Goal: Task Accomplishment & Management: Manage account settings

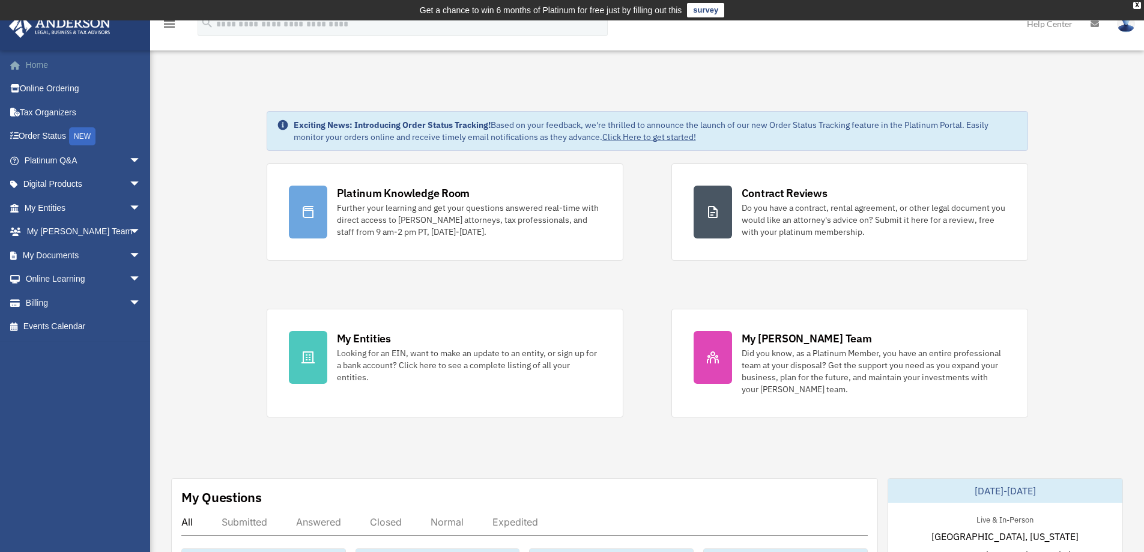
click at [41, 65] on link "Home" at bounding box center [83, 65] width 151 height 24
click at [58, 252] on link "My Documents arrow_drop_down" at bounding box center [83, 255] width 151 height 24
click at [129, 255] on span "arrow_drop_down" at bounding box center [141, 255] width 24 height 25
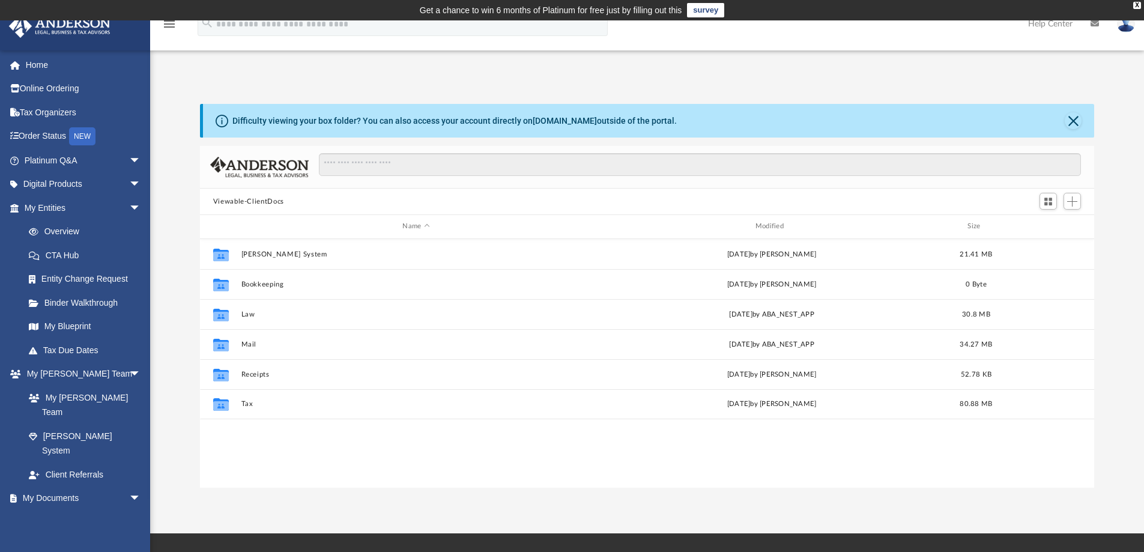
scroll to position [264, 886]
click at [1070, 122] on button "Close" at bounding box center [1073, 120] width 17 height 17
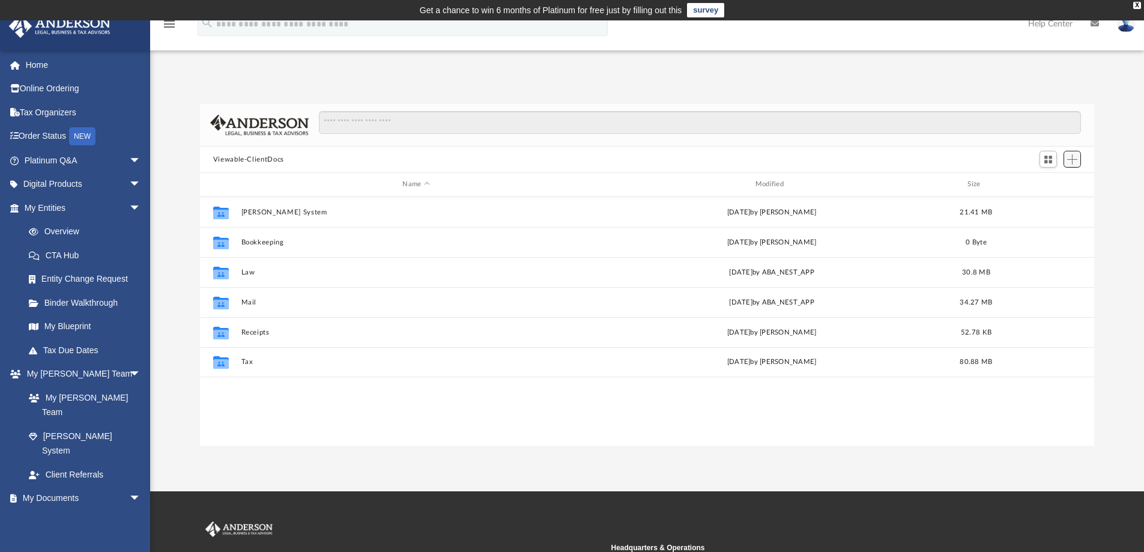
click at [1075, 162] on span "Add" at bounding box center [1073, 159] width 10 height 10
click at [1051, 186] on li "Upload" at bounding box center [1055, 183] width 38 height 13
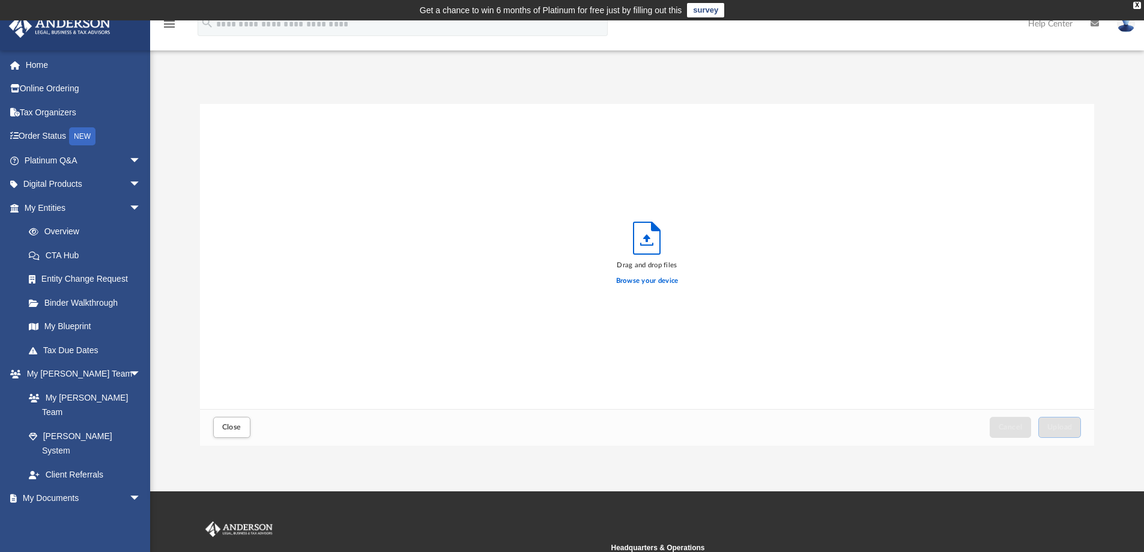
scroll to position [296, 886]
click at [665, 278] on label "Browse your device" at bounding box center [647, 281] width 62 height 11
click at [0, 0] on input "Browse your device" at bounding box center [0, 0] width 0 height 0
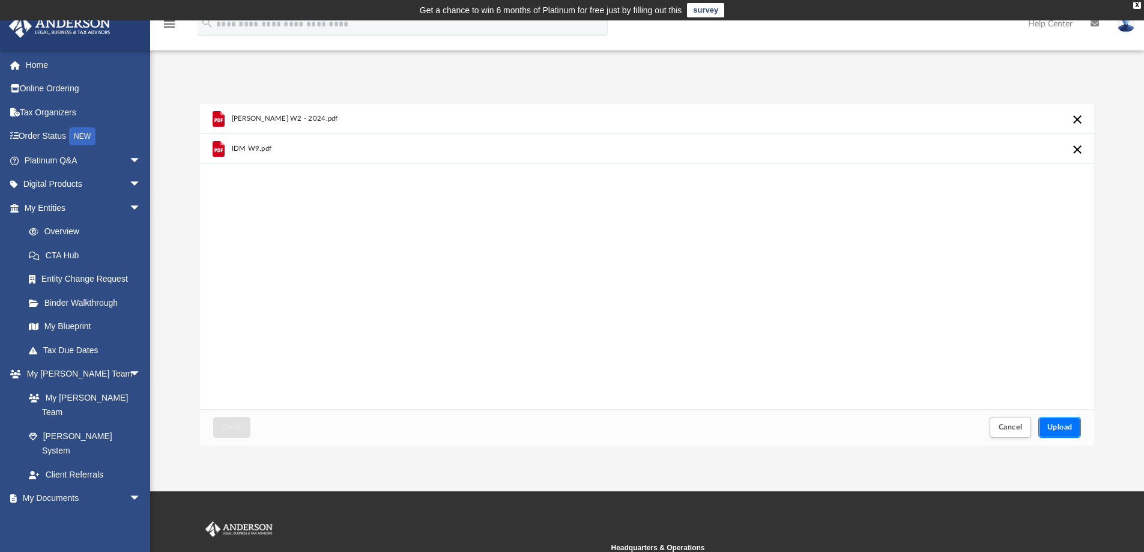
click at [1062, 431] on span "Upload" at bounding box center [1060, 427] width 25 height 7
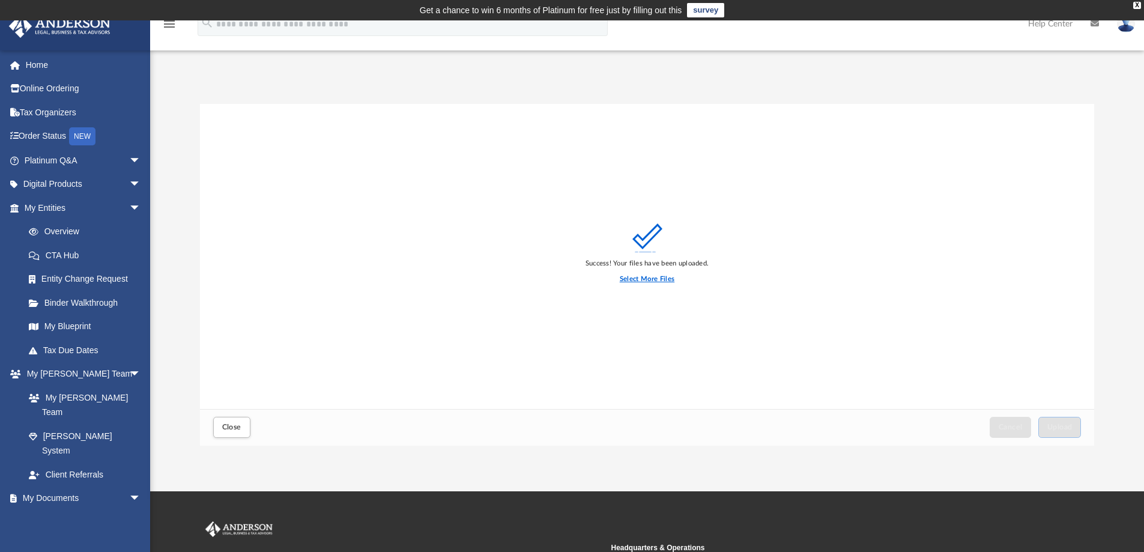
click at [652, 279] on label "Select More Files" at bounding box center [647, 279] width 55 height 11
click at [0, 0] on input "Select More Files" at bounding box center [0, 0] width 0 height 0
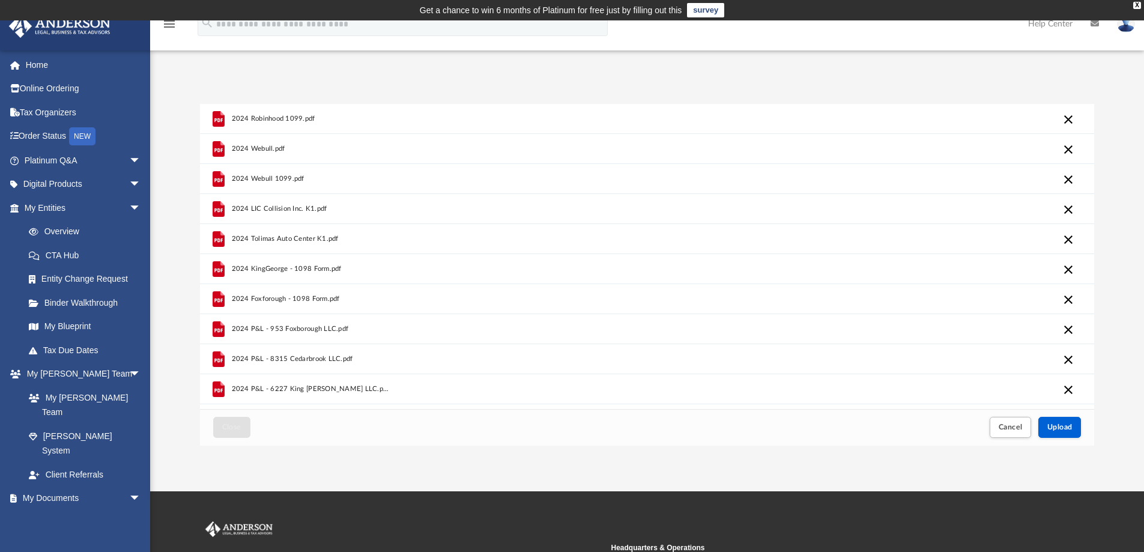
scroll to position [55, 0]
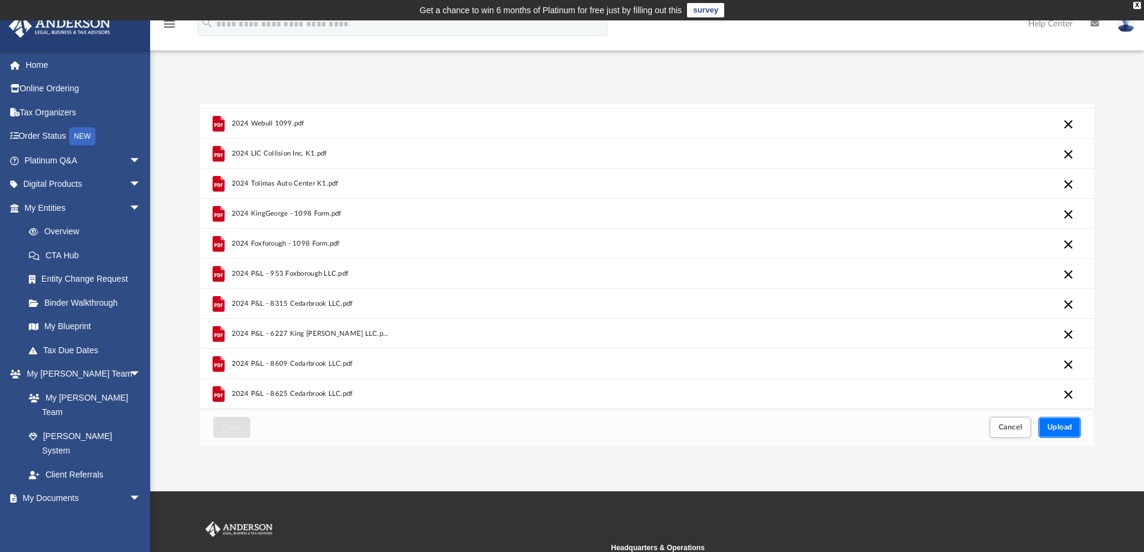
click at [1059, 434] on button "Upload" at bounding box center [1060, 427] width 43 height 21
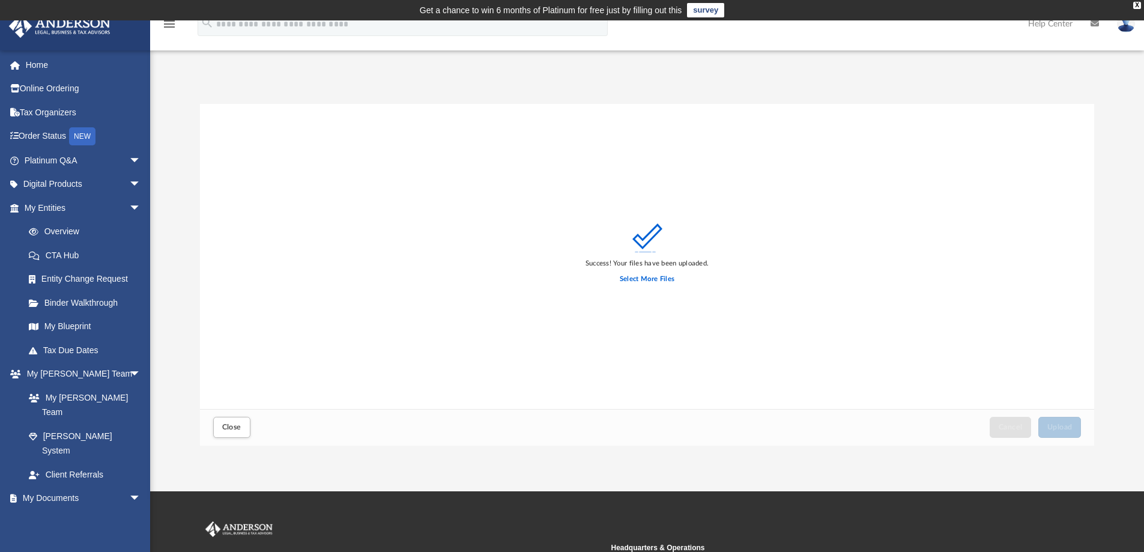
scroll to position [0, 0]
click at [75, 350] on link "Tax Due Dates" at bounding box center [88, 350] width 142 height 24
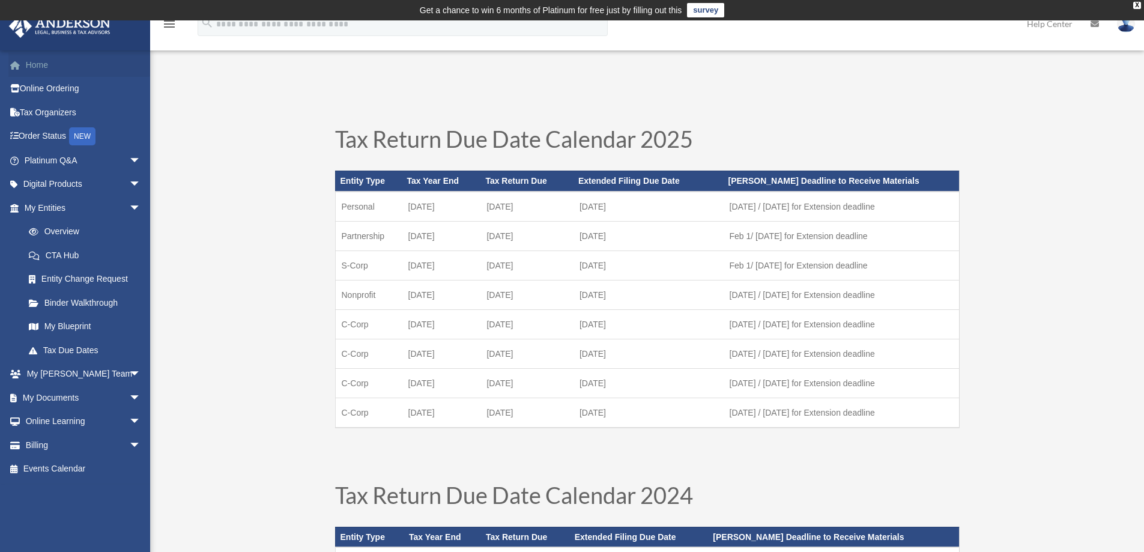
click at [37, 65] on link "Home" at bounding box center [83, 65] width 151 height 24
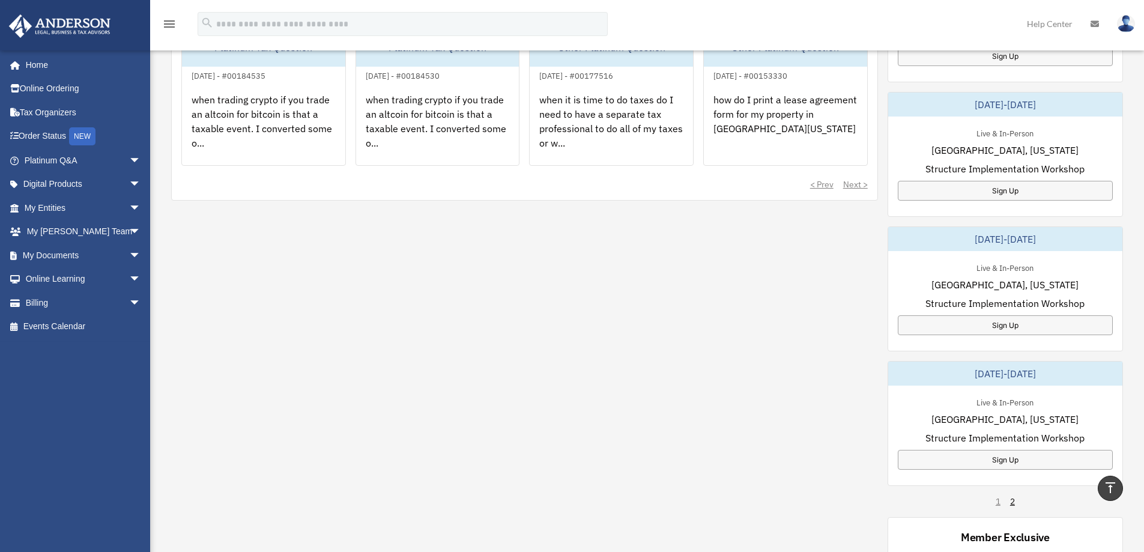
scroll to position [641, 0]
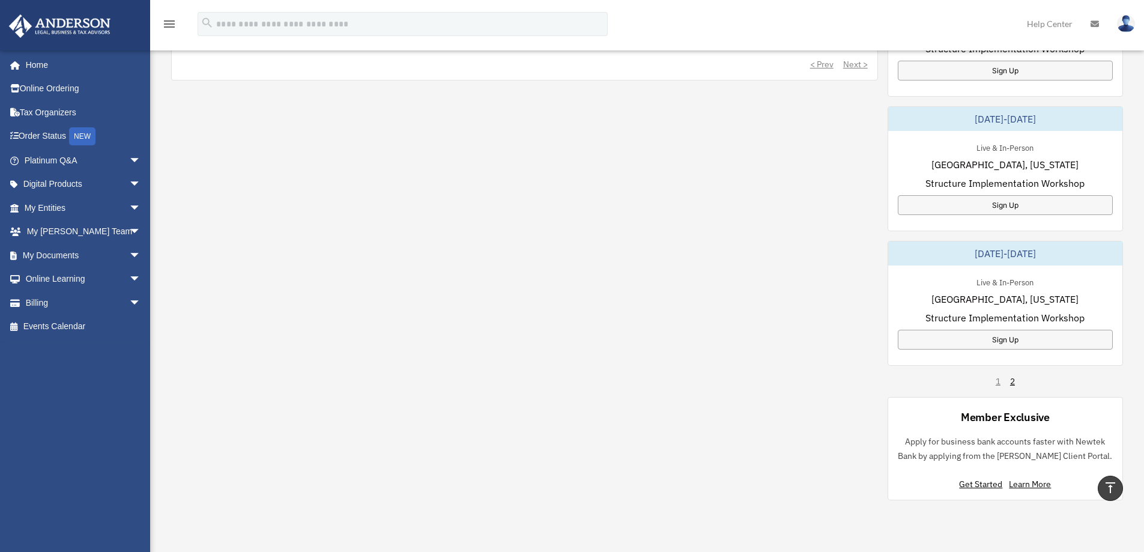
click at [1017, 380] on div "December 11-12, 2025 Live & In-Person Las Vegas, Nevada Structure Implementatio…" at bounding box center [1006, 169] width 236 height 664
click at [1010, 384] on link "2" at bounding box center [1012, 381] width 5 height 12
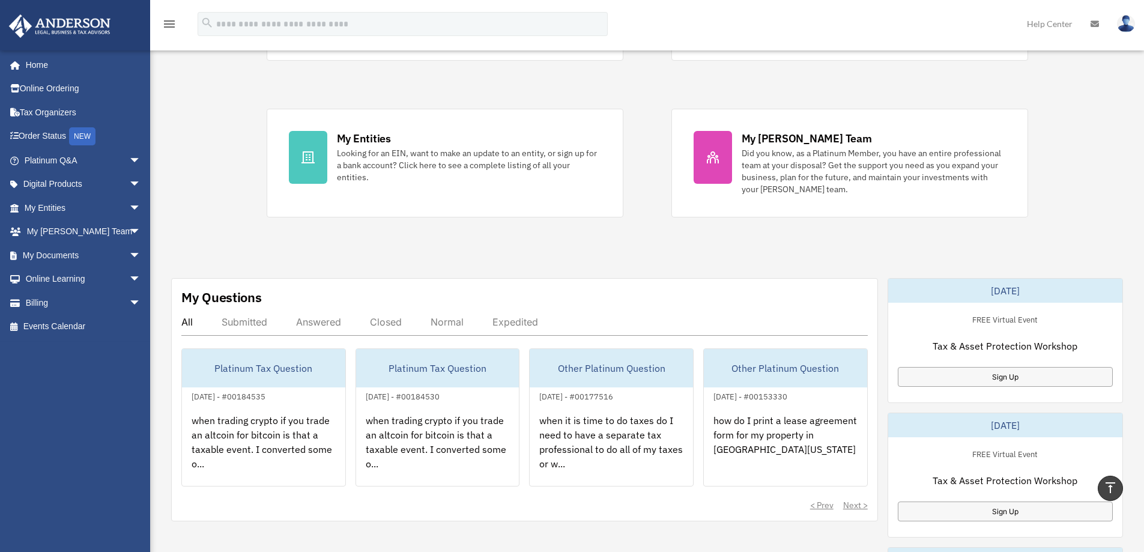
scroll to position [0, 0]
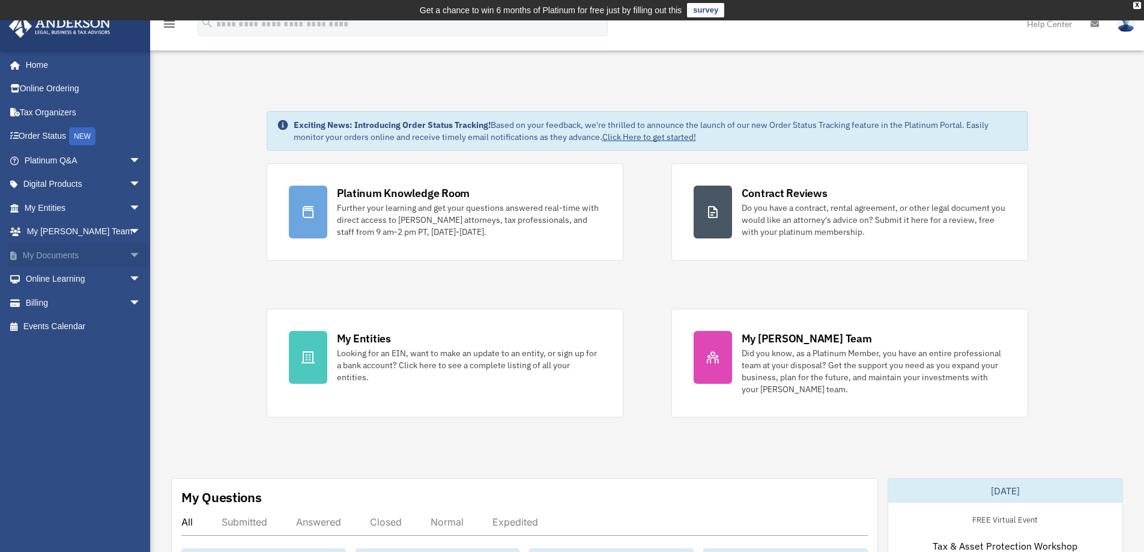
click at [77, 254] on link "My Documents arrow_drop_down" at bounding box center [83, 255] width 151 height 24
click at [129, 252] on span "arrow_drop_down" at bounding box center [141, 255] width 24 height 25
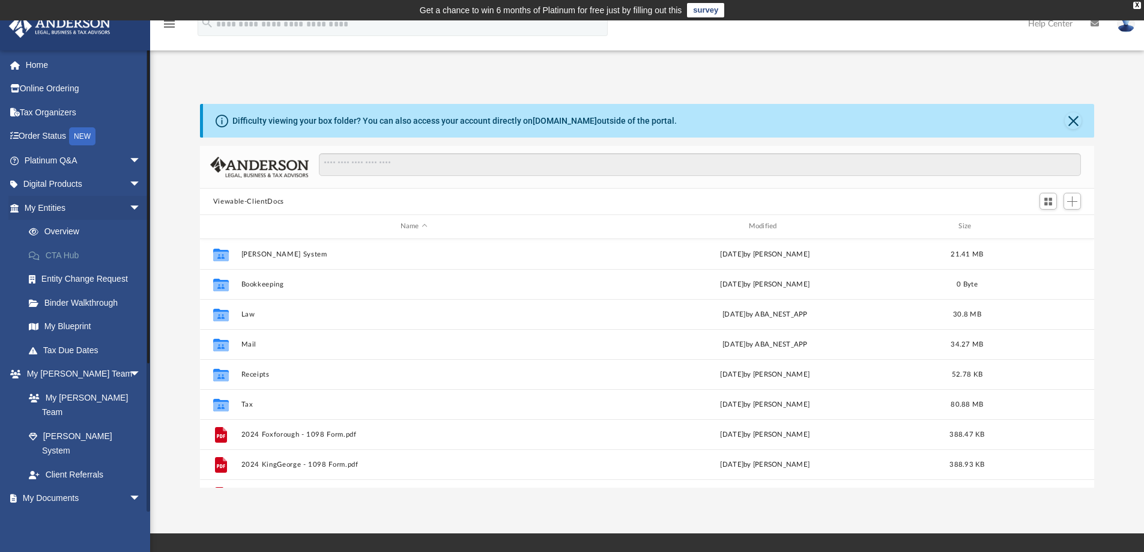
scroll to position [264, 886]
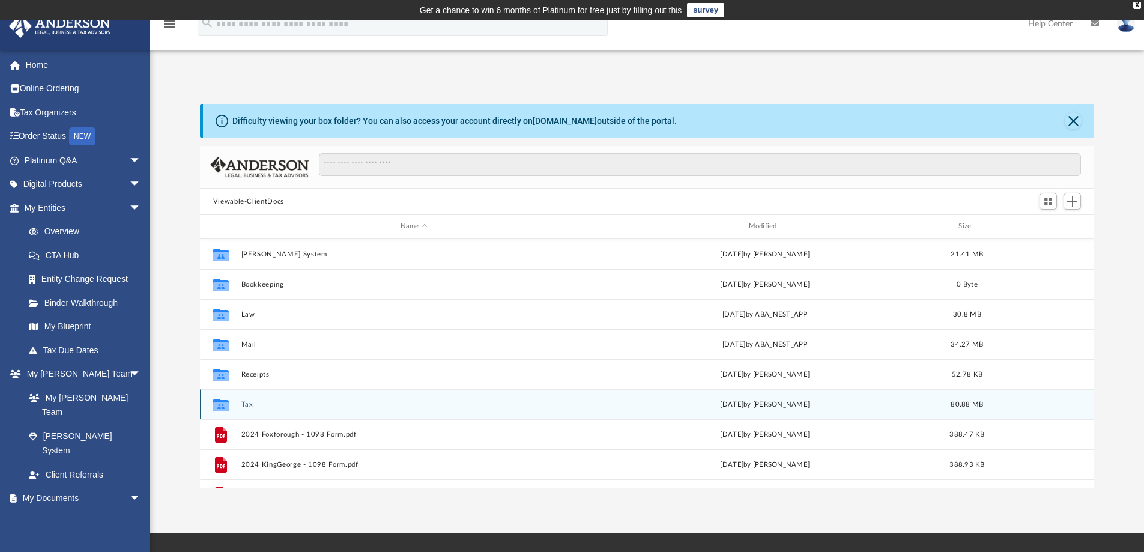
click at [774, 406] on div "Thu Sep 4 2025 by Tameka Fulton" at bounding box center [765, 404] width 346 height 11
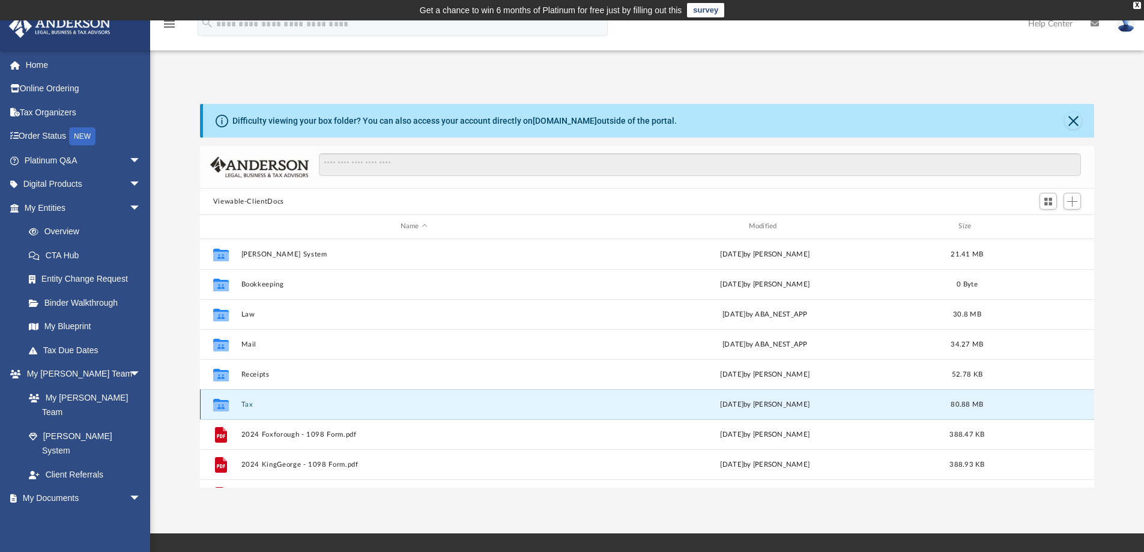
click at [247, 404] on button "Tax" at bounding box center [414, 405] width 346 height 8
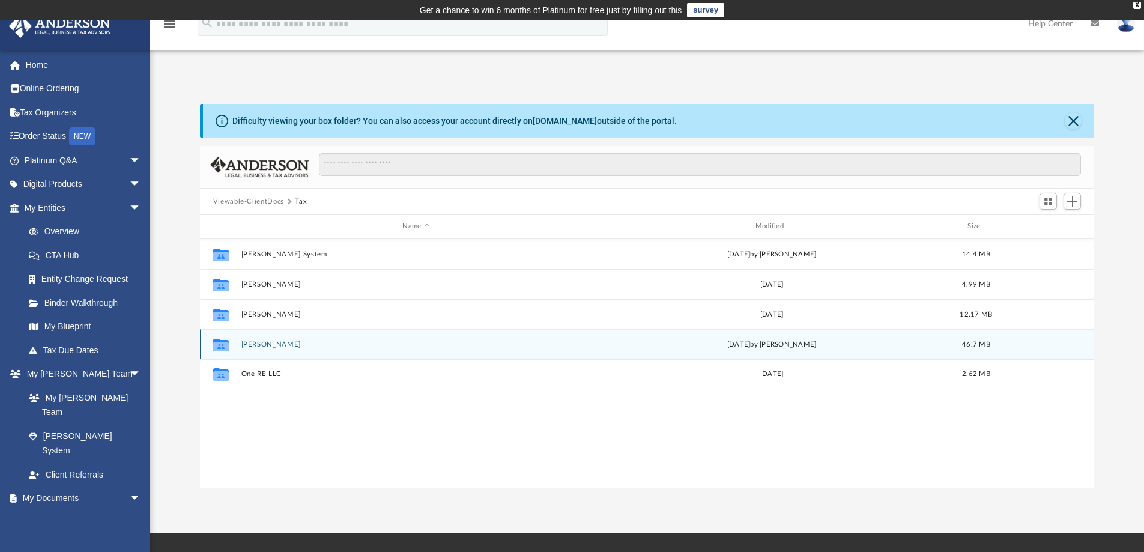
click at [263, 347] on button "Lorenzana, Melvin" at bounding box center [416, 345] width 350 height 8
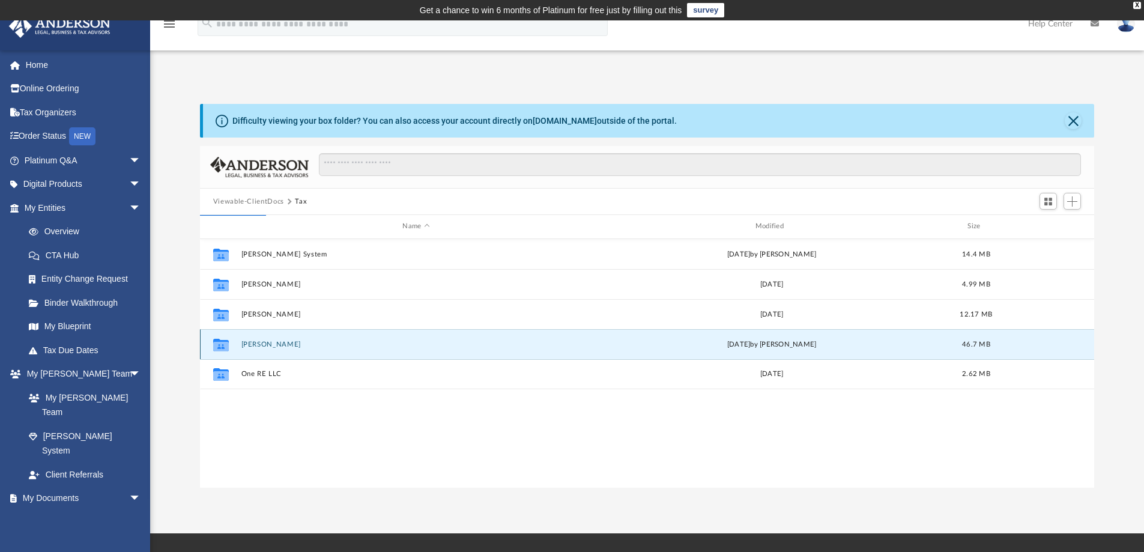
click at [264, 346] on button "Lorenzana, Melvin" at bounding box center [416, 345] width 350 height 8
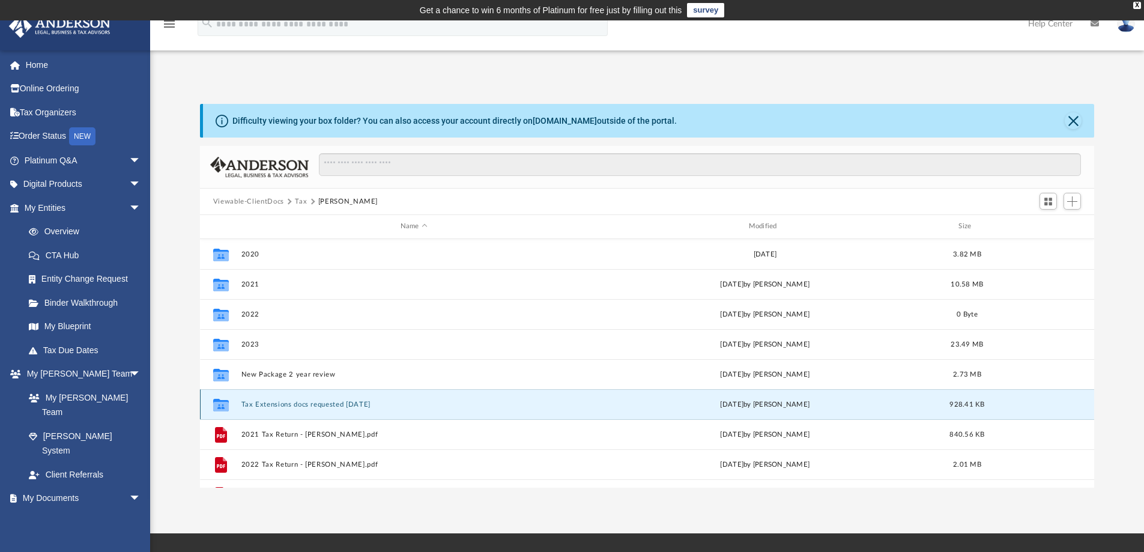
click at [339, 405] on button "Tax Extensions docs requested 9-4-25" at bounding box center [414, 405] width 346 height 8
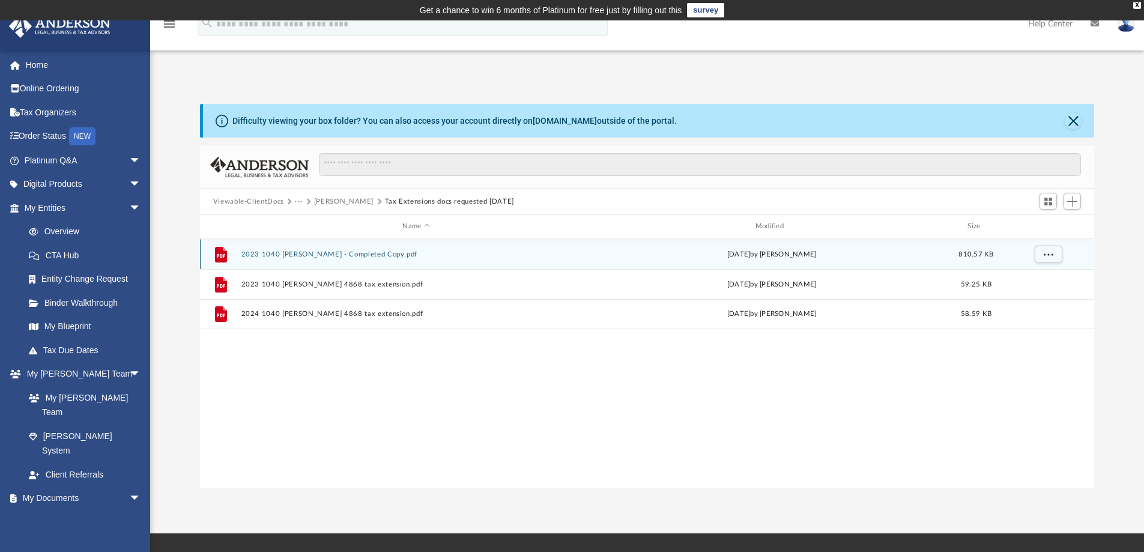
click at [269, 253] on button "2023 1040 Lorenzana, Melvin - Completed Copy.pdf" at bounding box center [416, 255] width 350 height 8
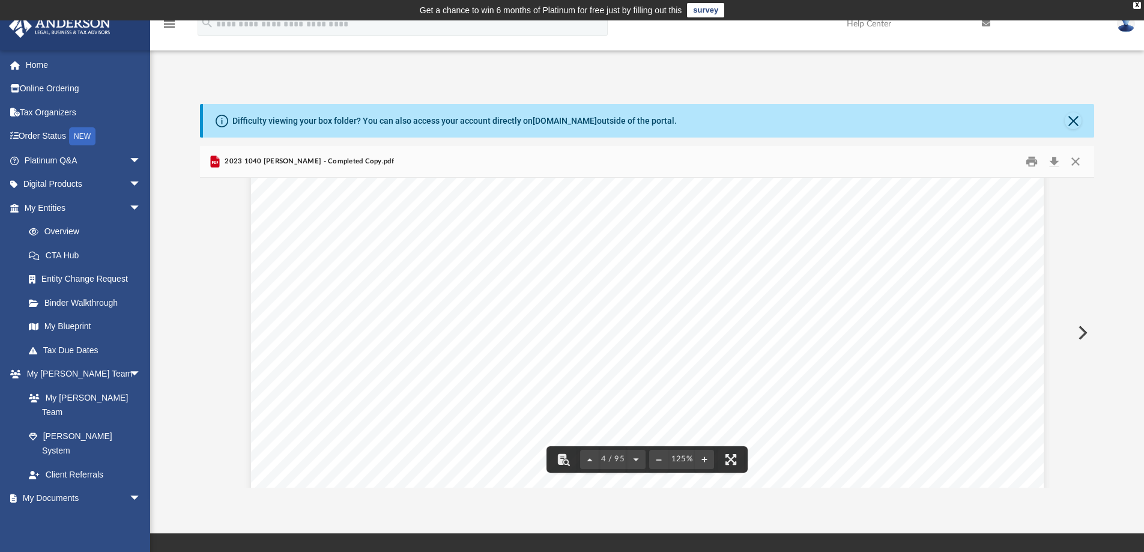
scroll to position [2443, 0]
click at [1075, 129] on div "Difficulty viewing your box folder? You can also access your account directly o…" at bounding box center [649, 121] width 892 height 34
click at [1078, 162] on button "Close" at bounding box center [1076, 162] width 22 height 19
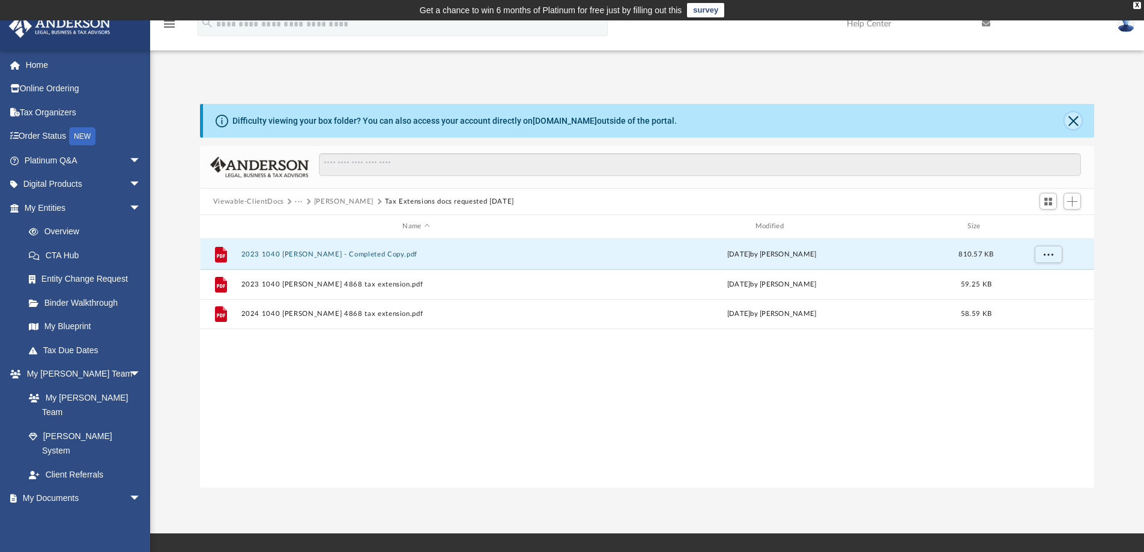
click at [1069, 124] on button "Close" at bounding box center [1073, 120] width 17 height 17
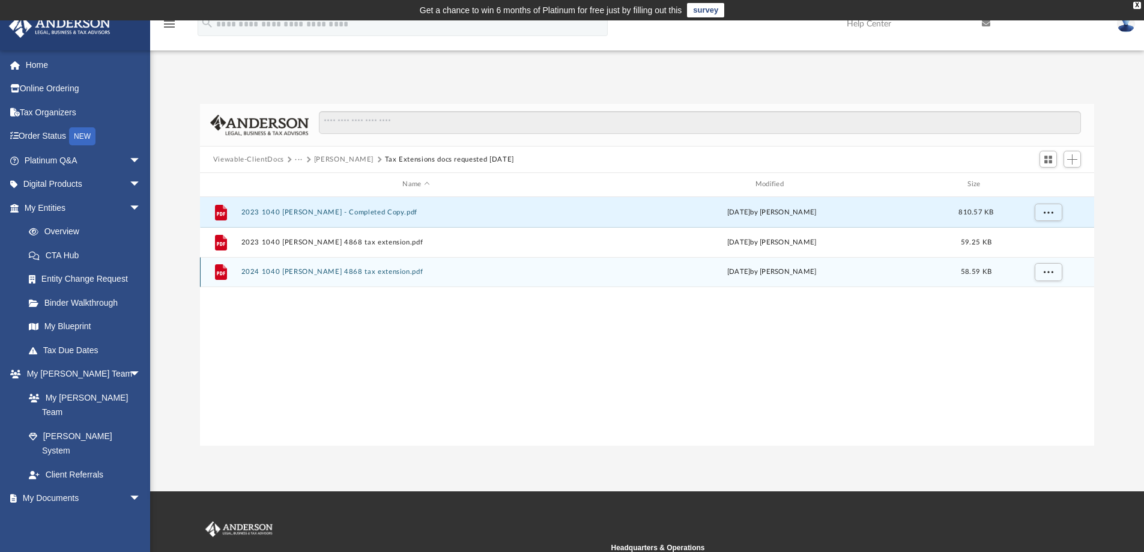
click at [302, 267] on div "File 2024 1040 Lorenzana, Melvin 4868 tax extension.pdf Thu Sep 4 2025 by Tamek…" at bounding box center [647, 272] width 895 height 30
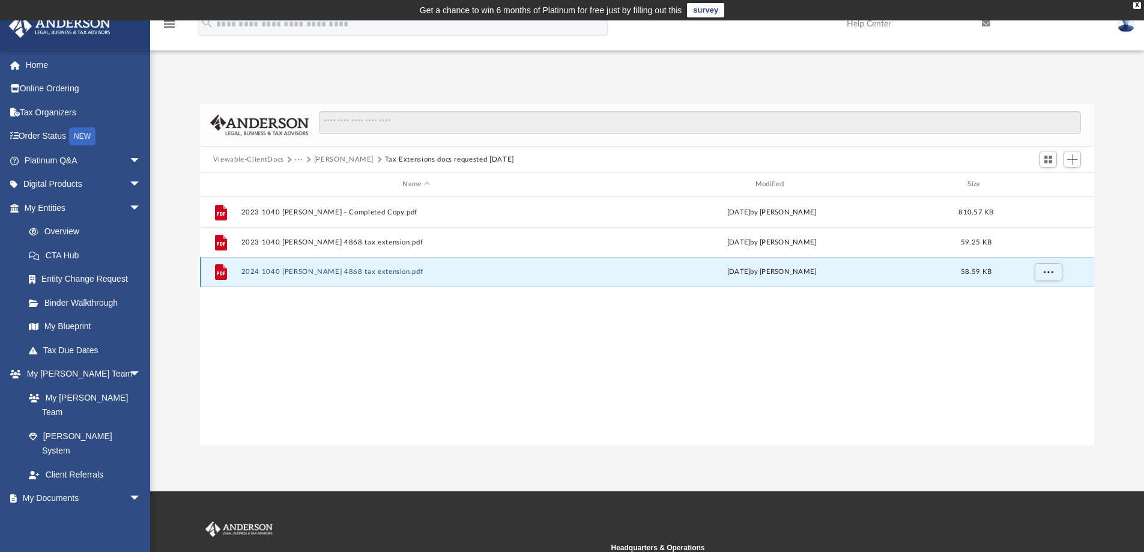
click at [299, 271] on button "2024 1040 Lorenzana, Melvin 4868 tax extension.pdf" at bounding box center [416, 272] width 350 height 8
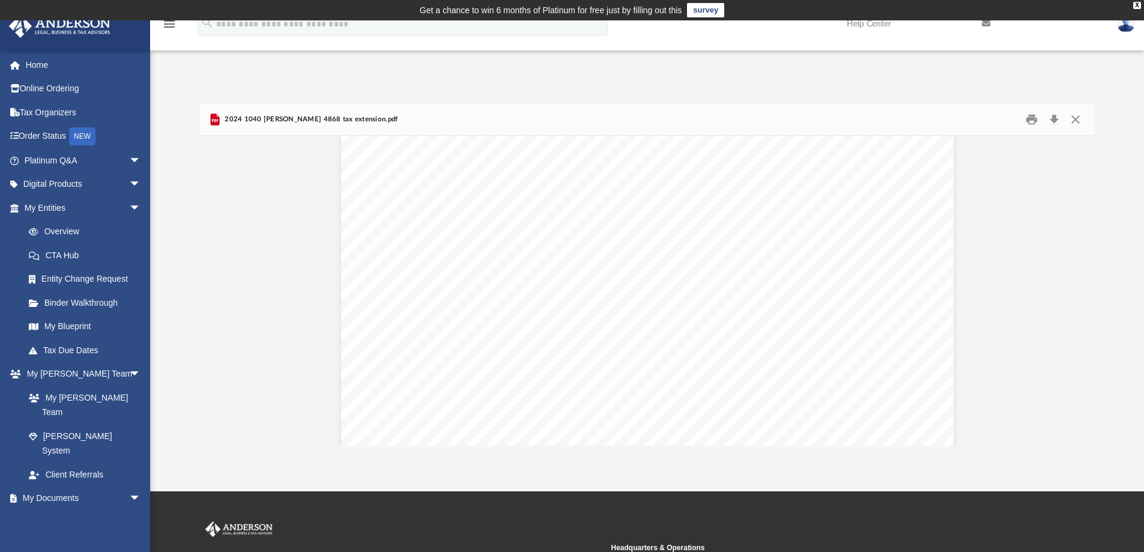
scroll to position [0, 0]
click at [1031, 122] on button "Print" at bounding box center [1032, 120] width 24 height 19
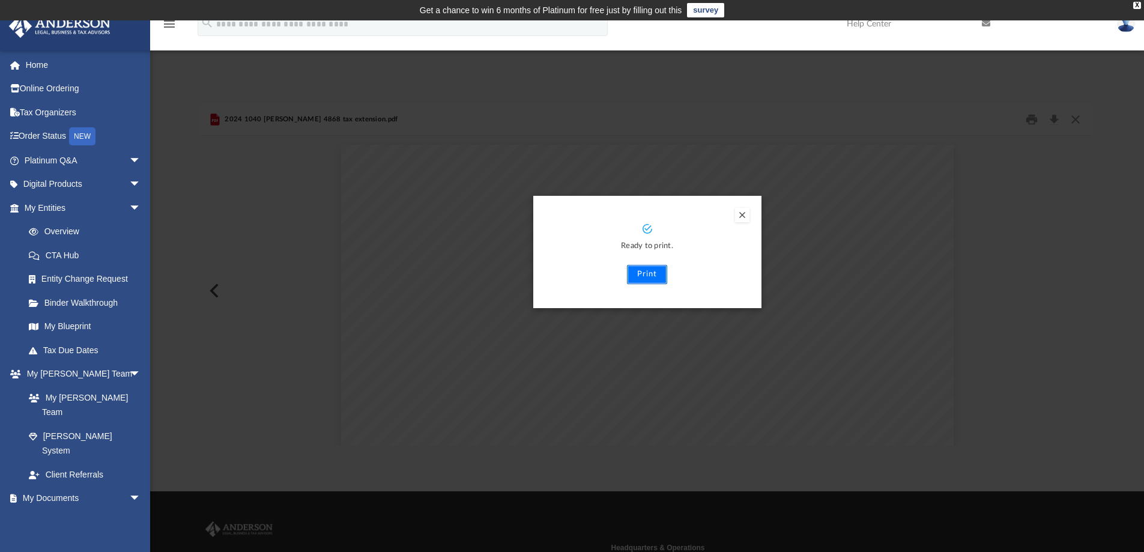
click at [644, 277] on button "Print" at bounding box center [647, 274] width 40 height 19
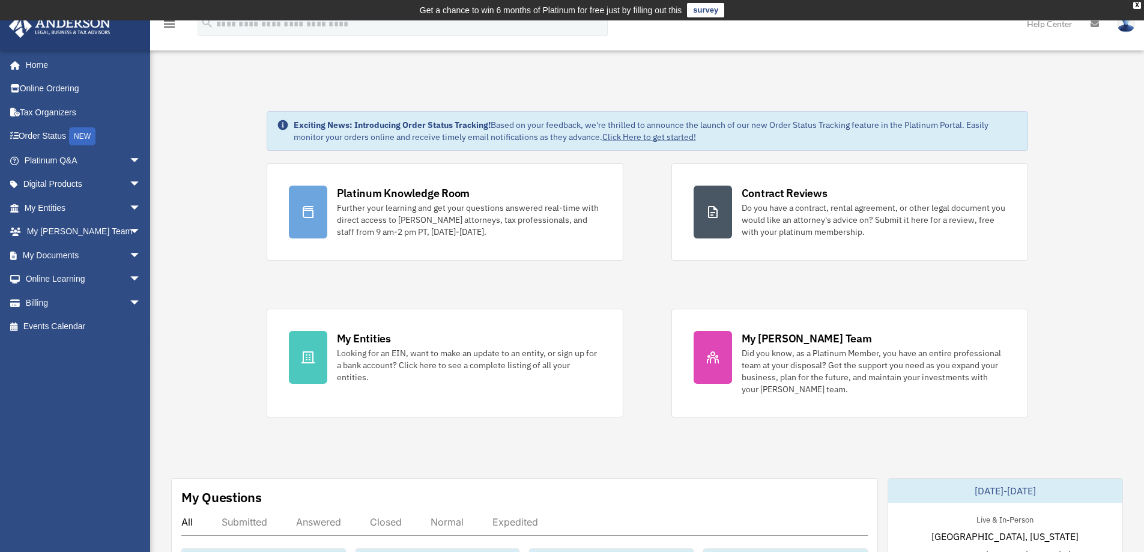
click at [899, 116] on div "Exciting News: Introducing Order Status Tracking! Based on your feedback, we're…" at bounding box center [648, 131] width 762 height 40
click at [31, 257] on link "My Documents arrow_drop_down" at bounding box center [83, 255] width 151 height 24
